Goal: Information Seeking & Learning: Learn about a topic

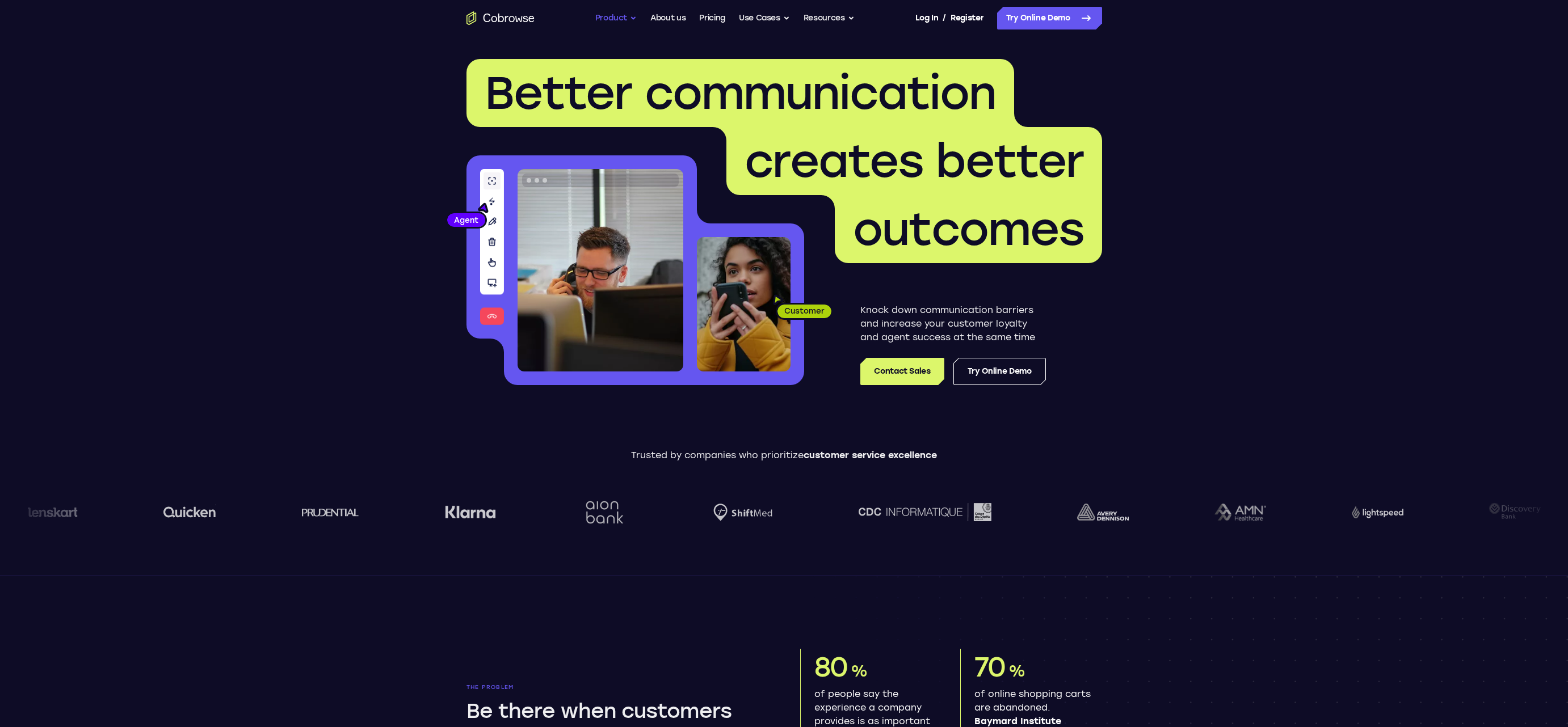
click at [601, 19] on button "Product" at bounding box center [616, 18] width 42 height 23
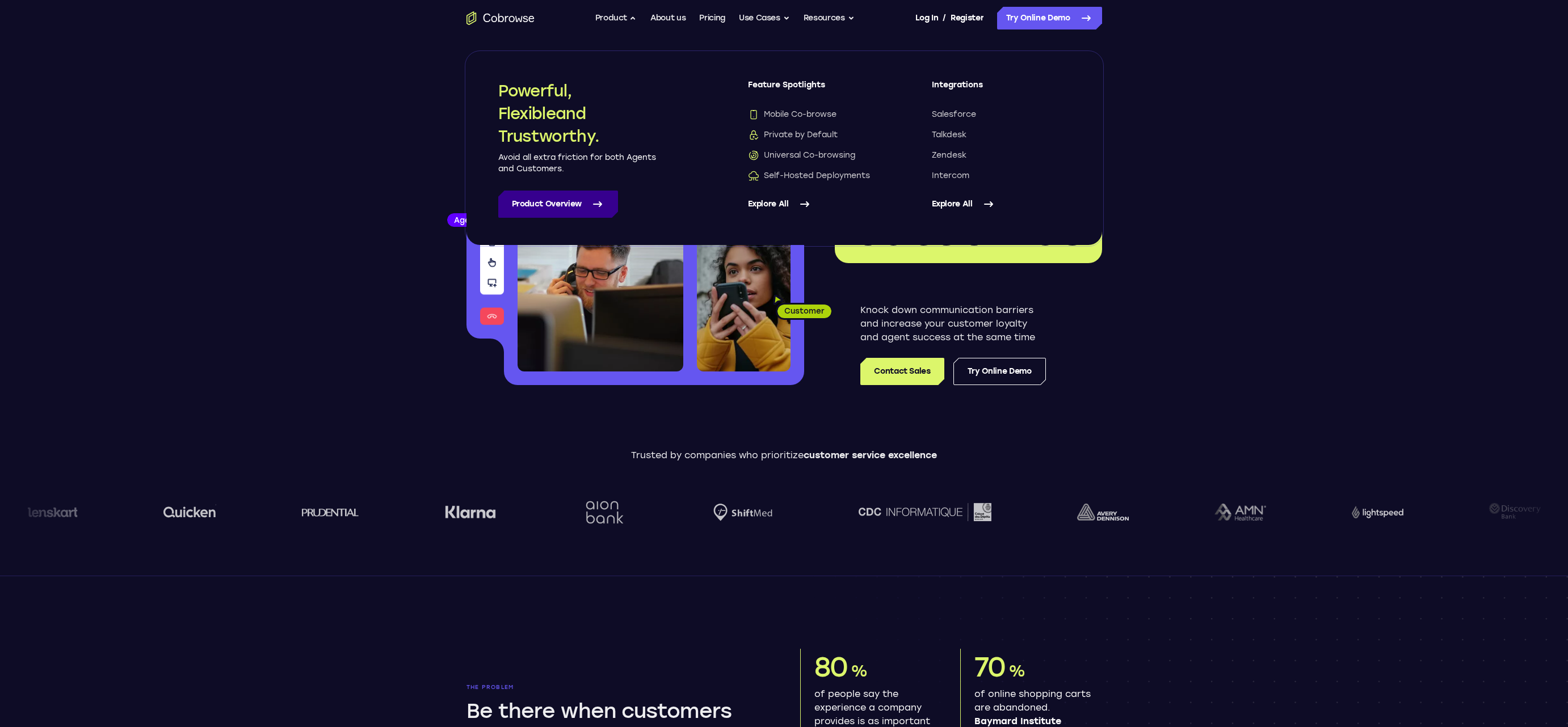
click at [548, 207] on link "Product Overview" at bounding box center [558, 204] width 120 height 27
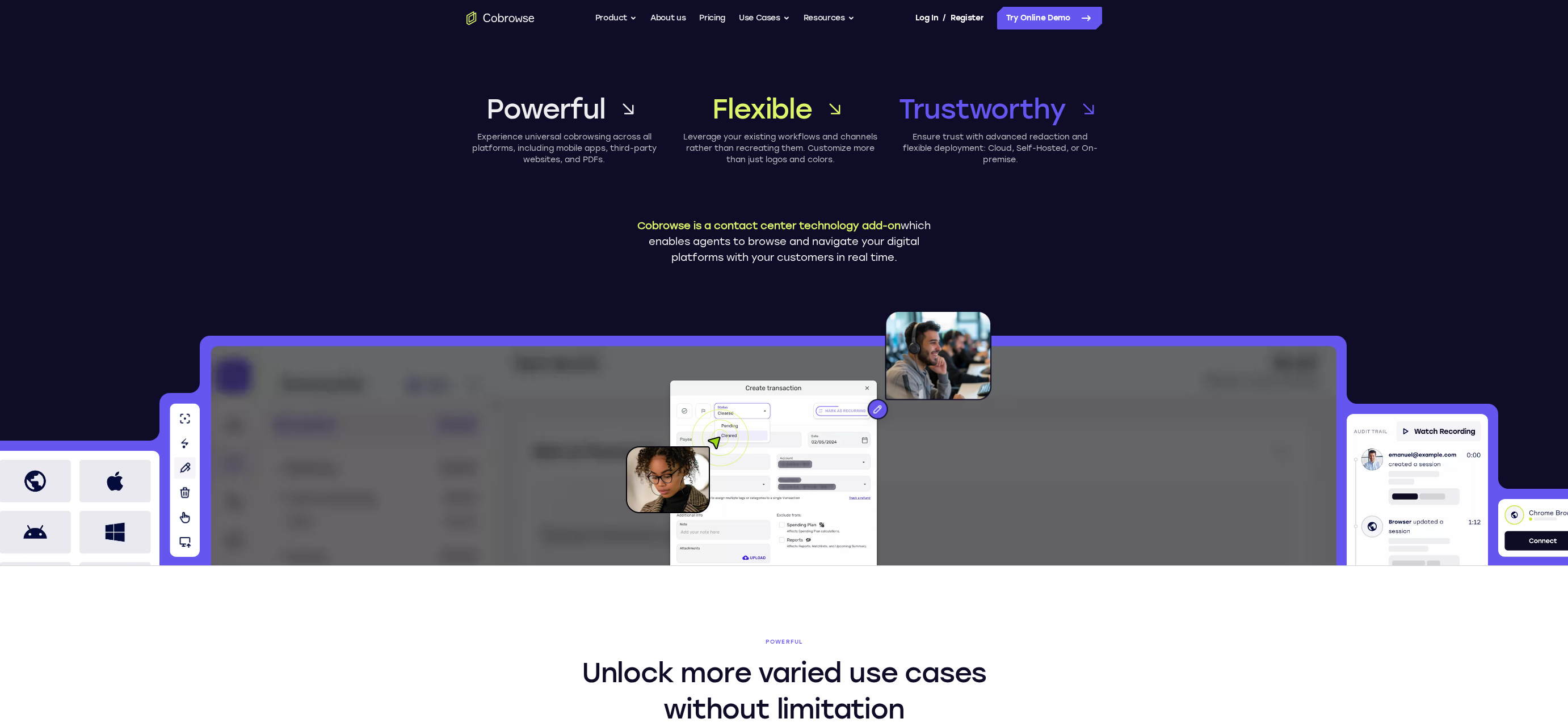
click at [484, 16] on icon "Go to the home page" at bounding box center [486, 18] width 7 height 9
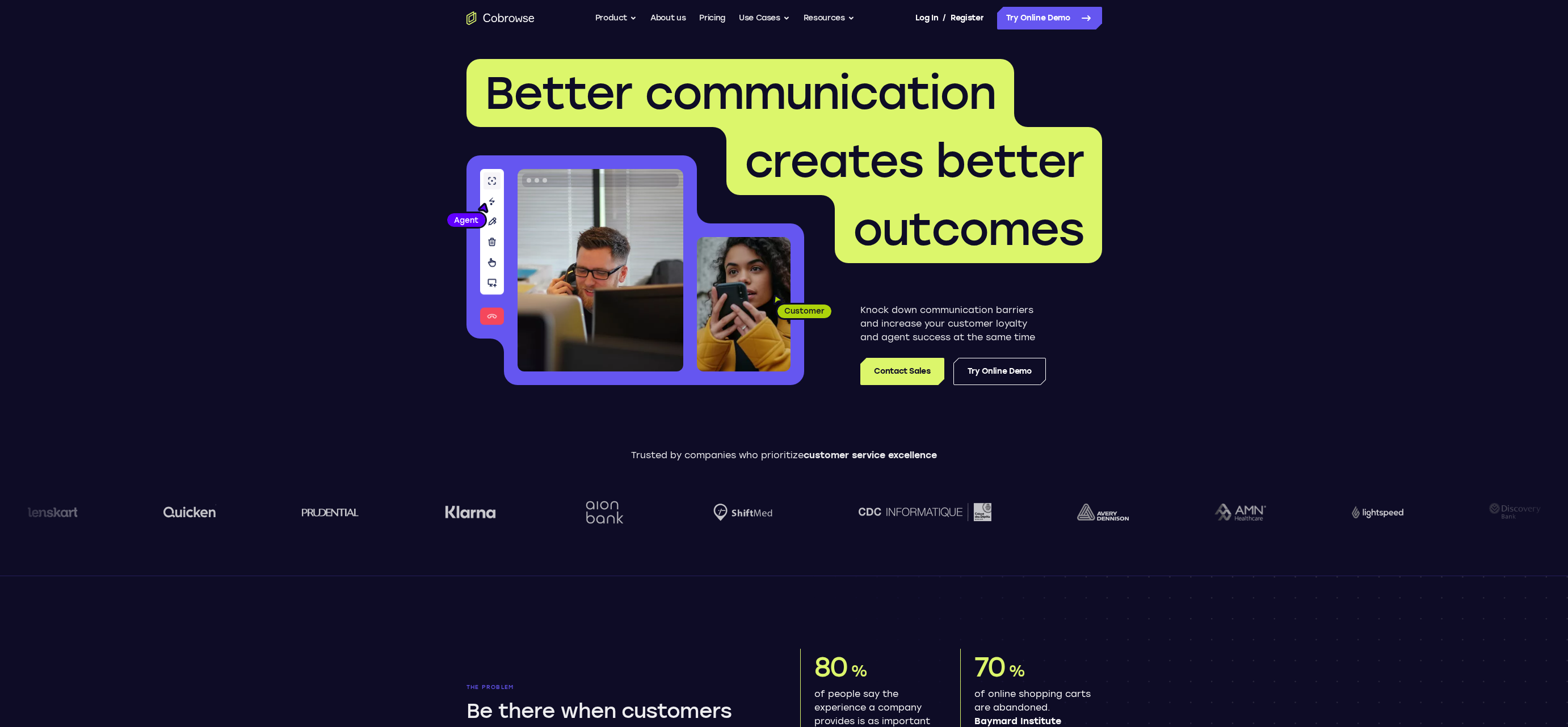
click at [696, 17] on ul "Go back Powerful, Flexible and Trustworthy. Avoid all extra friction for both A…" at bounding box center [725, 18] width 259 height 23
click at [705, 18] on link "Pricing" at bounding box center [712, 18] width 26 height 23
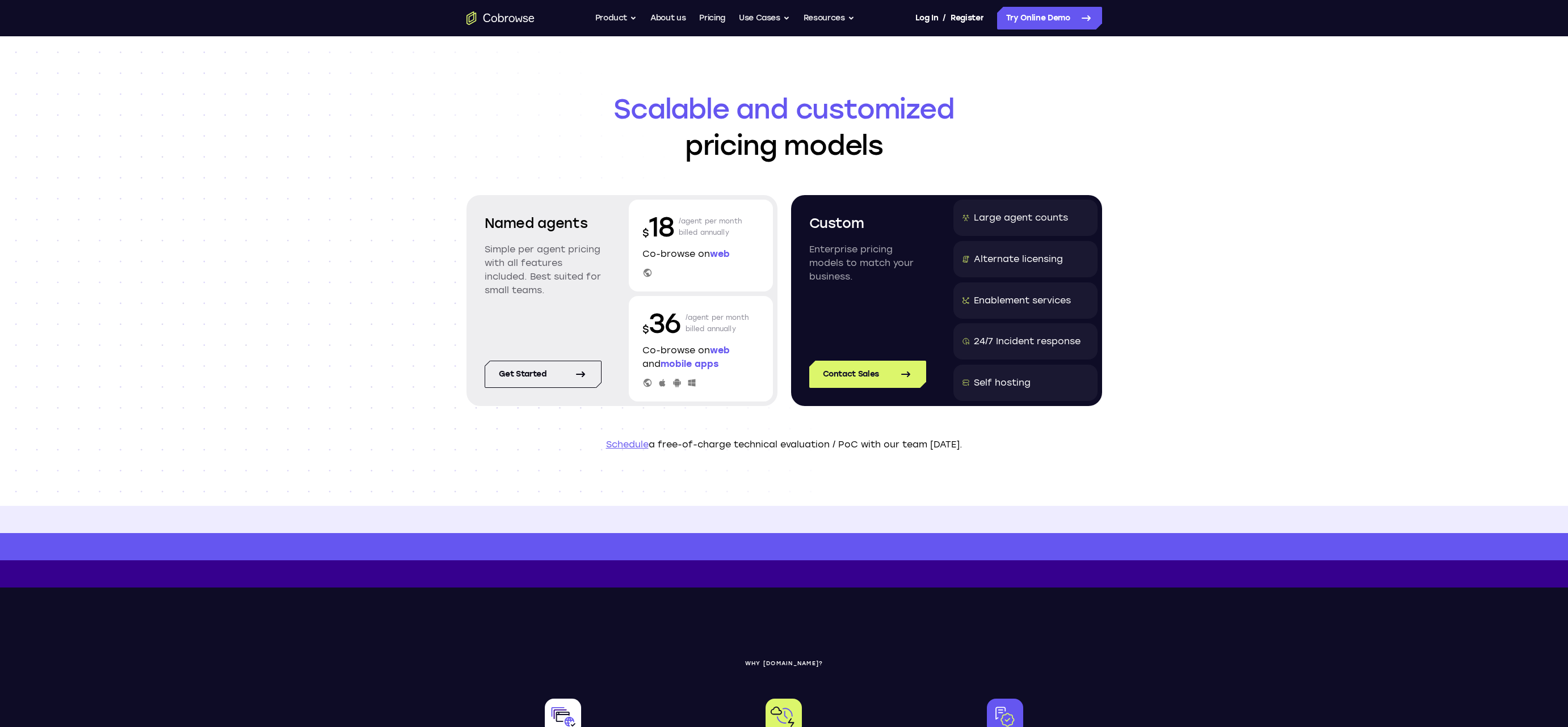
click at [503, 19] on icon "Go to the home page" at bounding box center [500, 18] width 5 height 9
